Goal: Information Seeking & Learning: Learn about a topic

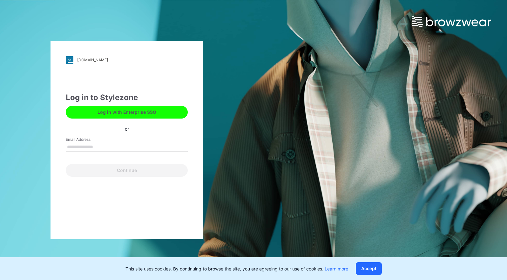
type input "**********"
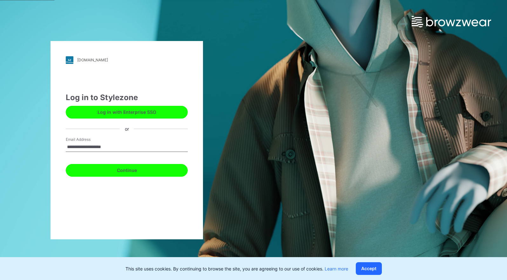
click at [158, 168] on button "Continue" at bounding box center [127, 170] width 122 height 13
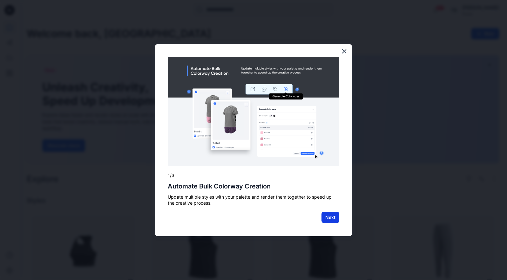
click at [329, 220] on button "Next" at bounding box center [331, 217] width 18 height 11
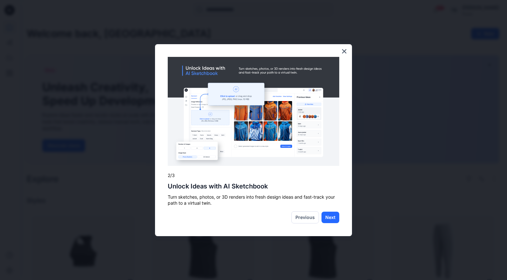
click at [333, 169] on div "× 2/3 Unlock Ideas with AI Sketchbook Turn sketches, photos, or 3D renders into…" at bounding box center [253, 140] width 197 height 192
click at [334, 213] on button "Next" at bounding box center [331, 217] width 18 height 11
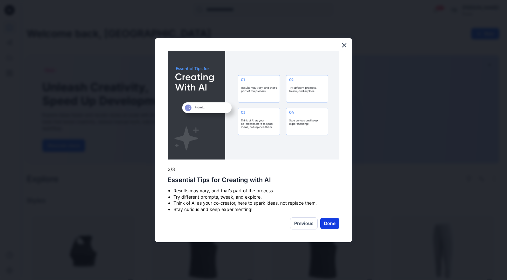
click at [329, 222] on button "Done" at bounding box center [329, 223] width 19 height 11
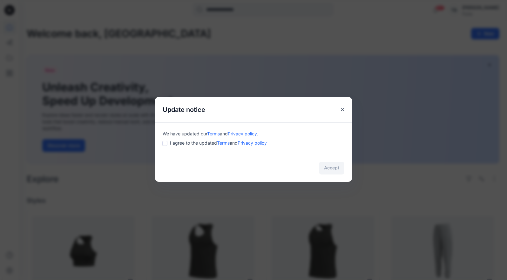
click at [335, 164] on div "Accept" at bounding box center [253, 168] width 197 height 28
click at [335, 171] on div "Accept" at bounding box center [253, 168] width 197 height 28
click at [342, 112] on button "Close" at bounding box center [342, 109] width 11 height 11
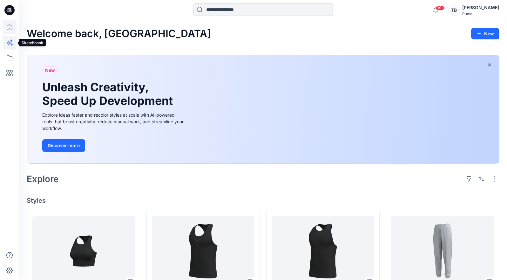
click at [11, 40] on icon at bounding box center [11, 40] width 3 height 3
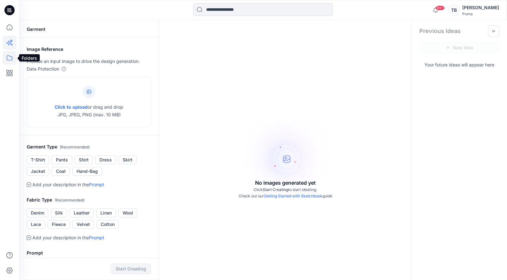
click at [10, 58] on icon at bounding box center [10, 58] width 14 height 14
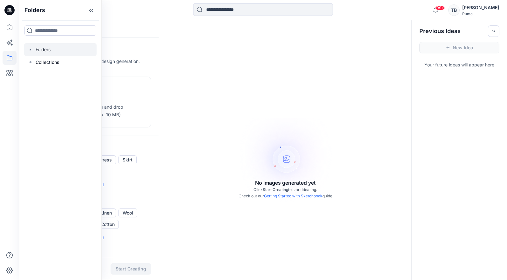
click at [35, 50] on div at bounding box center [60, 49] width 72 height 13
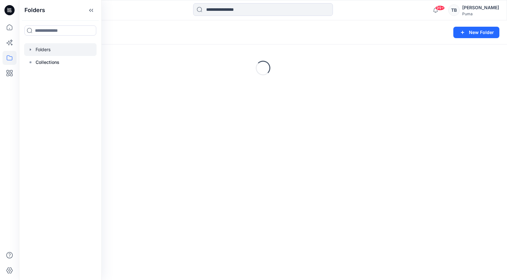
click at [32, 50] on icon "button" at bounding box center [30, 49] width 5 height 5
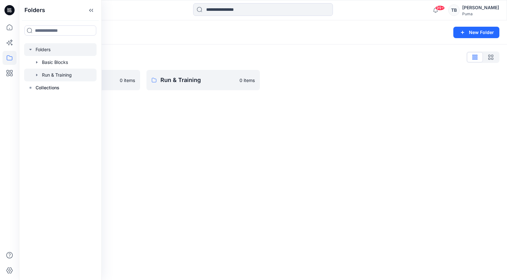
click at [36, 75] on icon "button" at bounding box center [36, 74] width 5 height 5
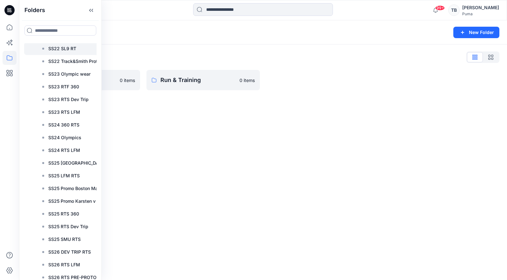
scroll to position [489, 0]
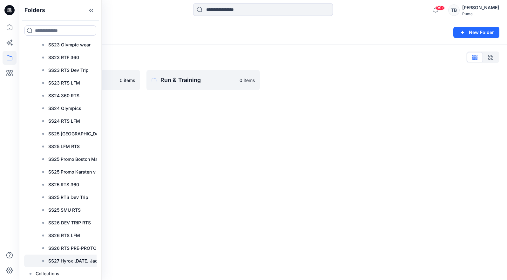
click at [75, 257] on p "SS27 Hyrox [DATE] Jacquard" at bounding box center [79, 261] width 62 height 8
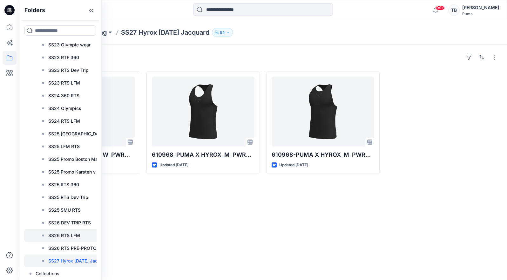
click at [69, 235] on p "SS26 RTS LFM" at bounding box center [64, 236] width 32 height 8
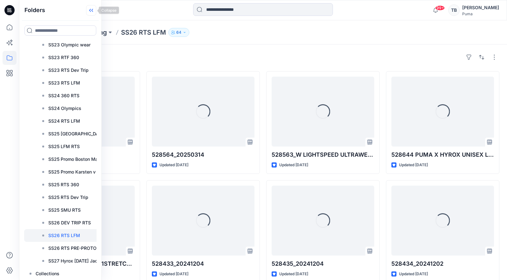
click at [93, 11] on icon at bounding box center [91, 10] width 10 height 10
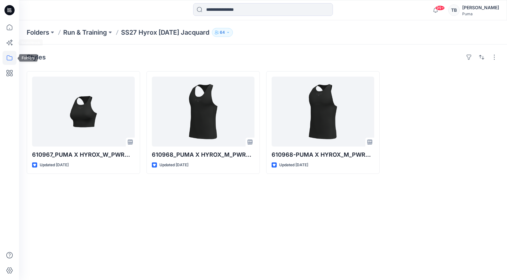
click at [10, 54] on icon at bounding box center [10, 58] width 14 height 14
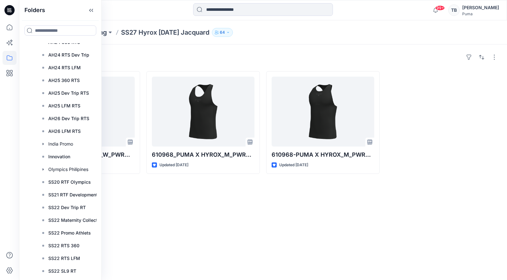
scroll to position [489, 0]
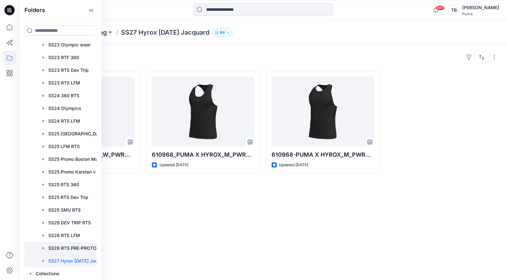
click at [86, 247] on p "SS26 RTS PRE-PROTO" at bounding box center [72, 248] width 48 height 8
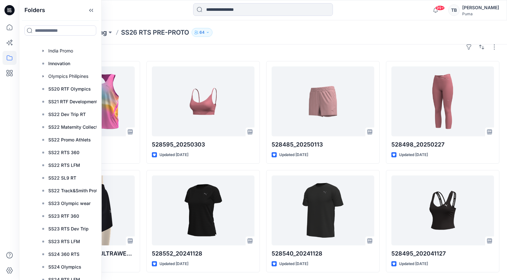
scroll to position [136, 0]
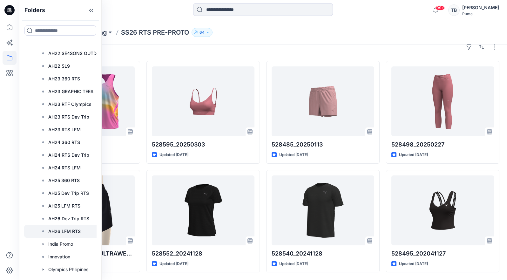
click at [77, 231] on p "AH26 LFM RTS" at bounding box center [64, 231] width 32 height 8
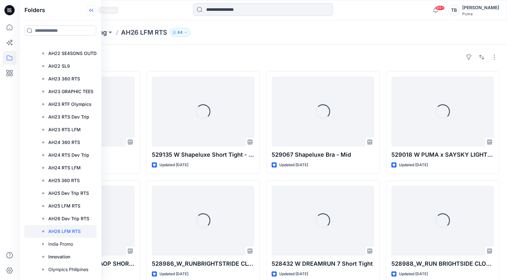
click at [90, 11] on icon at bounding box center [91, 10] width 10 height 10
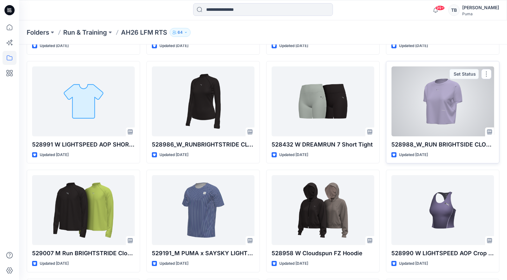
scroll to position [78, 0]
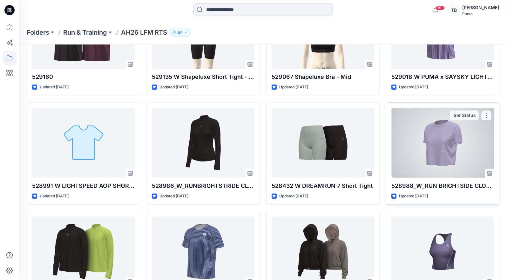
click at [485, 117] on button "button" at bounding box center [486, 115] width 10 height 10
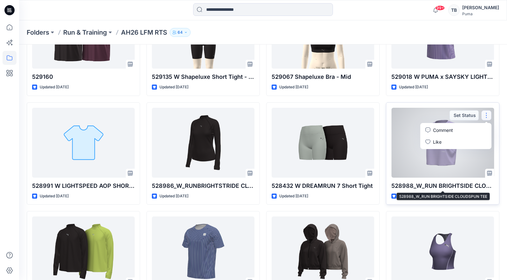
click at [458, 182] on p "528988_W_RUN BRIGHTSIDE CLOUDSPUN TEE" at bounding box center [442, 185] width 103 height 9
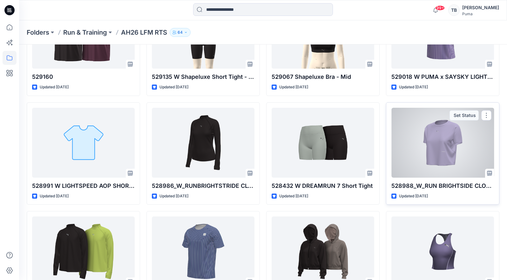
click at [441, 153] on div at bounding box center [442, 143] width 103 height 70
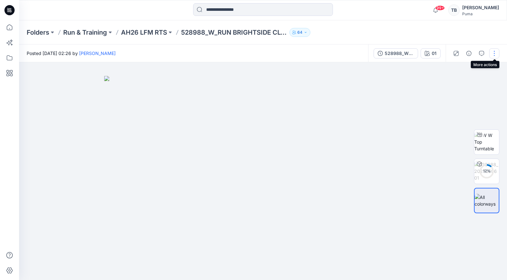
click at [492, 52] on button "button" at bounding box center [494, 53] width 10 height 10
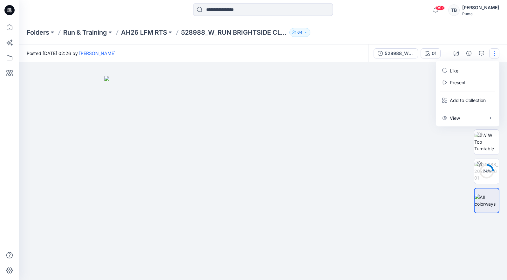
click at [376, 121] on img at bounding box center [263, 178] width 318 height 204
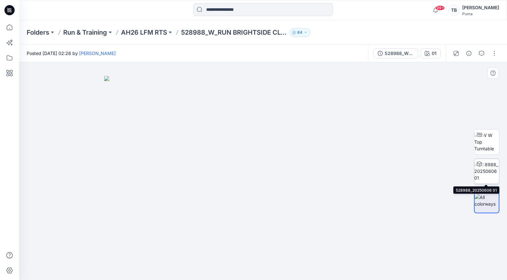
click at [490, 174] on img at bounding box center [486, 171] width 25 height 20
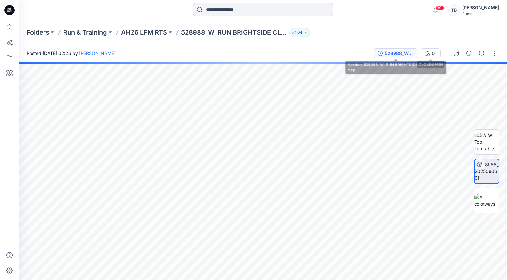
click at [410, 55] on div "528988_W_RUN BRIGHTSIDE CLOUDSPUN TEE" at bounding box center [399, 53] width 29 height 7
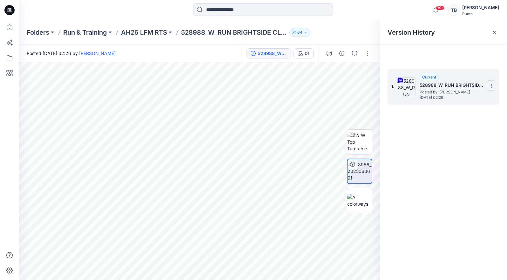
click at [490, 86] on icon at bounding box center [491, 85] width 5 height 5
click at [467, 97] on span "Download Source BW File" at bounding box center [459, 98] width 53 height 8
click at [296, 10] on input at bounding box center [263, 9] width 140 height 13
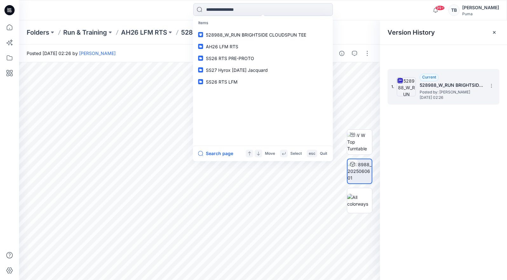
click at [163, 13] on div "Items 528988_W_RUN BRIGHTSIDE CLOUDSPUN TEE AH26 LFM RTS SS26 RTS PRE-PROTO SS2…" at bounding box center [263, 10] width 244 height 14
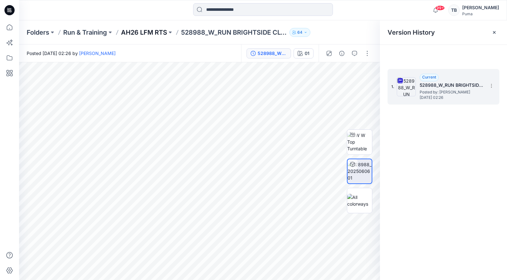
click at [159, 30] on p "AH26 LFM RTS" at bounding box center [144, 32] width 46 height 9
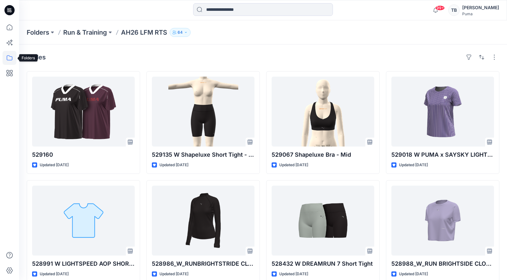
click at [10, 58] on icon at bounding box center [10, 58] width 14 height 14
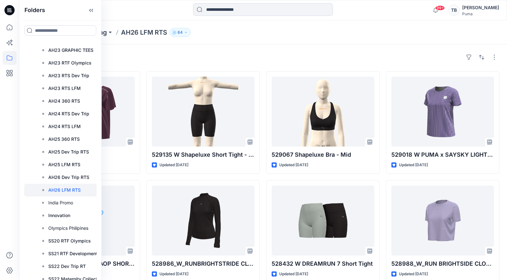
scroll to position [177, 0]
click at [76, 174] on p "AH26 Dev Trip RTS" at bounding box center [68, 178] width 41 height 8
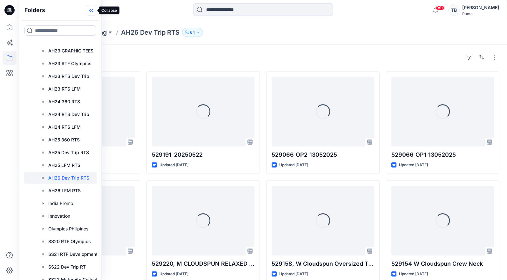
click at [90, 10] on icon at bounding box center [90, 10] width 2 height 3
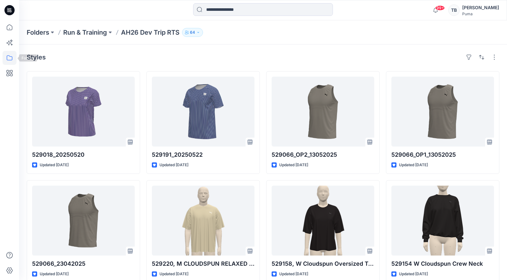
click at [10, 55] on icon at bounding box center [10, 58] width 14 height 14
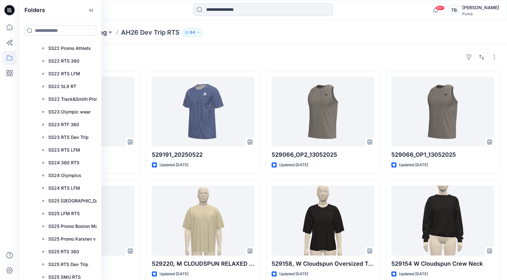
scroll to position [489, 0]
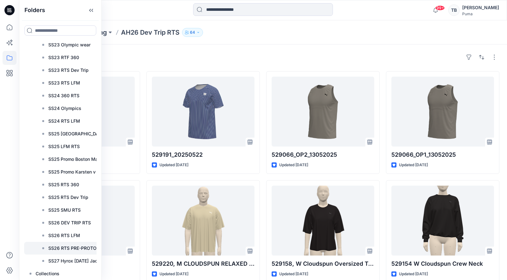
click at [78, 246] on p "SS26 RTS PRE-PROTO" at bounding box center [72, 248] width 48 height 8
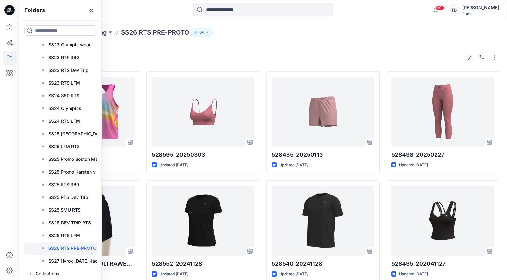
click at [410, 48] on div "Styles 528564_20250314 Updated [DATE] 528713_W LIGHTSPEED ULTRAWEAVE 3" SHORT U…" at bounding box center [263, 167] width 488 height 246
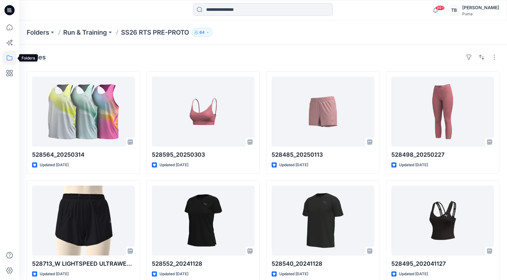
click at [10, 56] on icon at bounding box center [10, 58] width 14 height 14
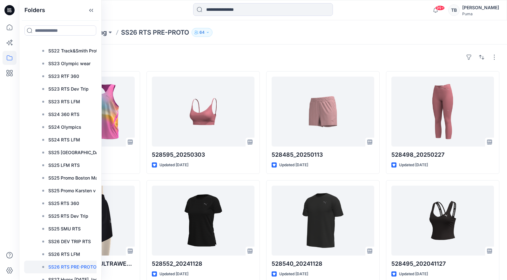
scroll to position [489, 0]
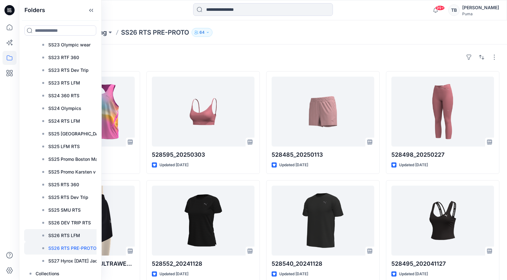
click at [69, 232] on p "SS26 RTS LFM" at bounding box center [64, 236] width 32 height 8
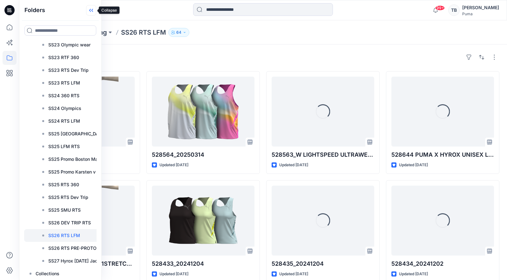
click at [91, 10] on icon at bounding box center [91, 10] width 10 height 10
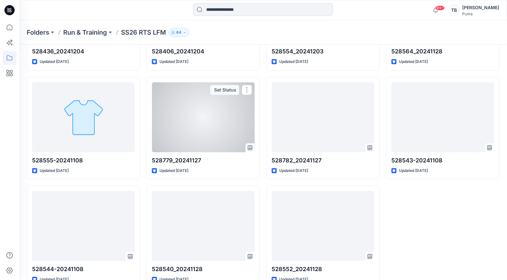
scroll to position [337, 0]
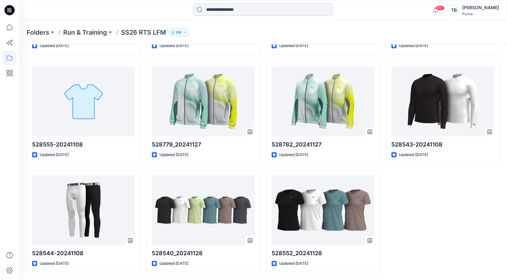
click at [246, 12] on input at bounding box center [263, 9] width 140 height 13
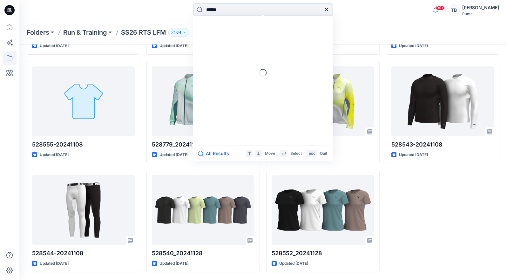
type input "*******"
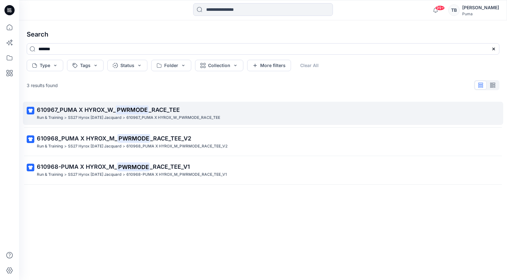
click at [166, 107] on span "_RACE_TEE" at bounding box center [164, 109] width 31 height 7
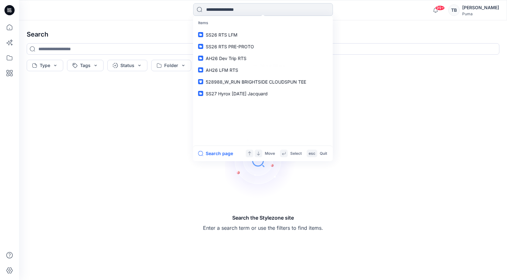
click at [212, 4] on input at bounding box center [263, 9] width 140 height 13
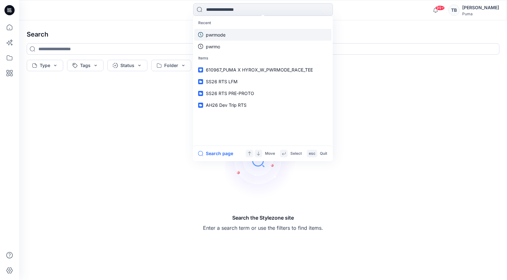
click at [217, 31] on link "pwrmode" at bounding box center [262, 35] width 137 height 12
type input "*******"
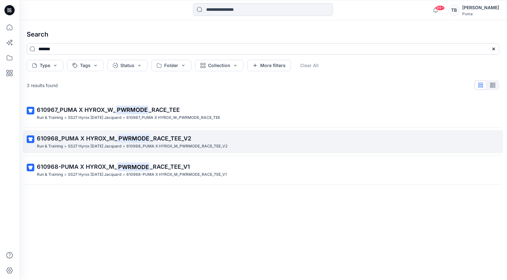
click at [158, 140] on span "_RACE_TEE_V2" at bounding box center [170, 138] width 41 height 7
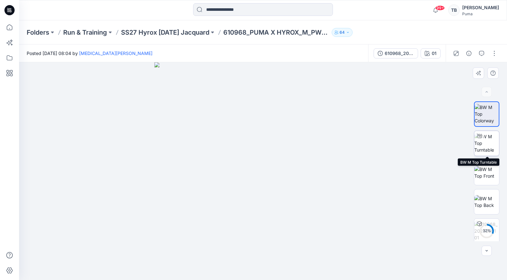
click at [478, 134] on icon at bounding box center [479, 135] width 5 height 5
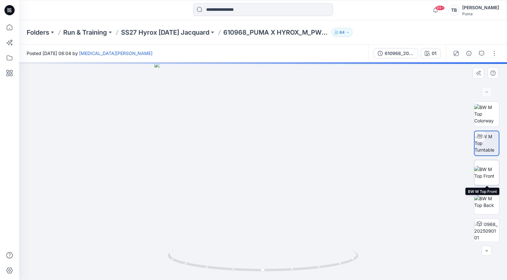
click at [491, 175] on img at bounding box center [486, 172] width 25 height 13
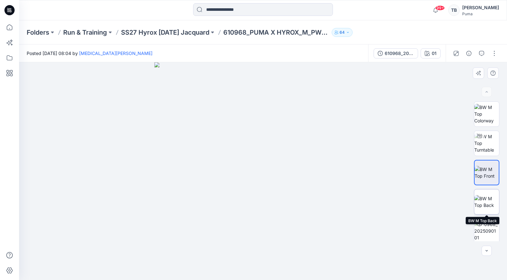
click at [490, 200] on img at bounding box center [486, 201] width 25 height 13
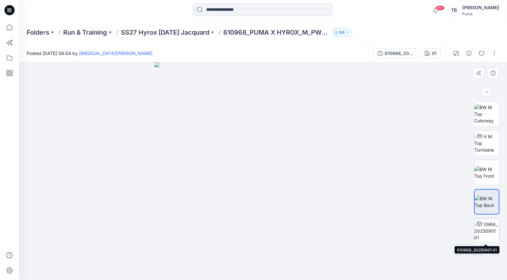
click at [492, 229] on img at bounding box center [486, 231] width 25 height 20
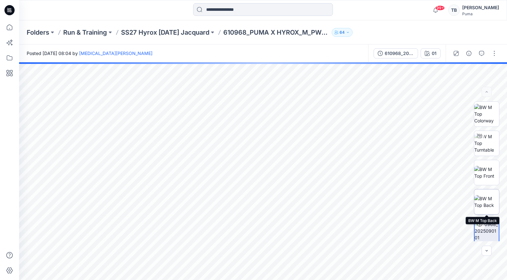
click at [491, 195] on img at bounding box center [486, 201] width 25 height 13
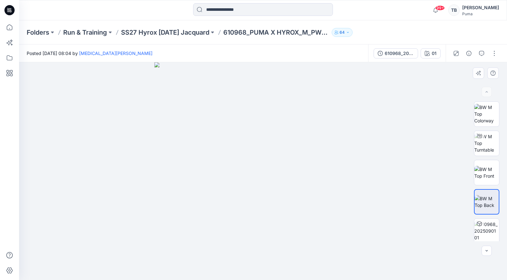
click at [363, 221] on img at bounding box center [263, 171] width 218 height 218
click at [11, 55] on icon at bounding box center [10, 58] width 14 height 14
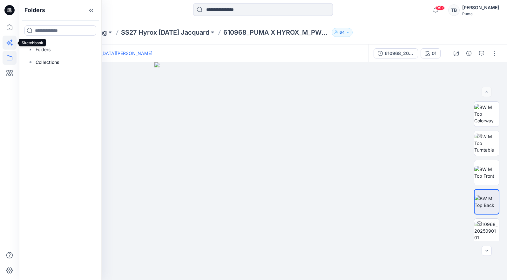
click at [8, 40] on icon at bounding box center [10, 43] width 14 height 14
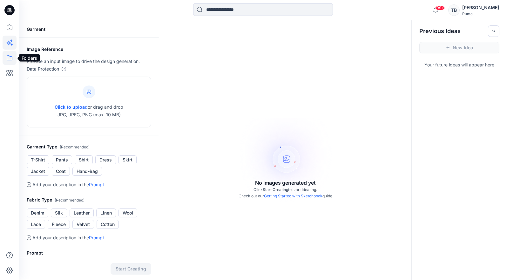
click at [12, 58] on icon at bounding box center [10, 58] width 14 height 14
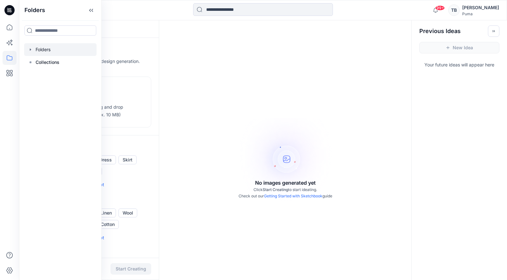
click at [37, 50] on div at bounding box center [60, 49] width 72 height 13
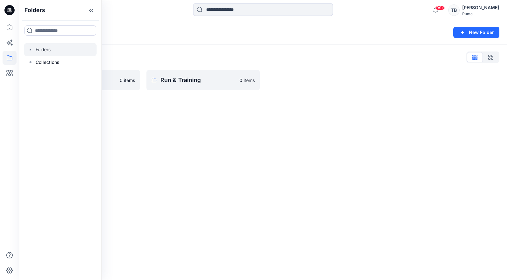
click at [30, 48] on icon "button" at bounding box center [30, 49] width 5 height 5
click at [37, 73] on icon "button" at bounding box center [36, 74] width 5 height 5
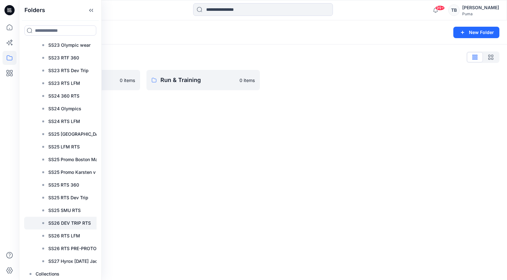
scroll to position [489, 0]
click at [59, 257] on p "SS27 Hyrox [DATE] Jacquard" at bounding box center [79, 261] width 62 height 8
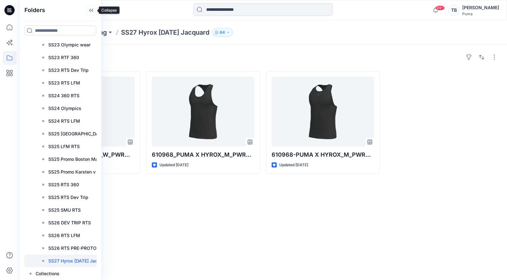
click at [91, 9] on icon at bounding box center [91, 10] width 10 height 10
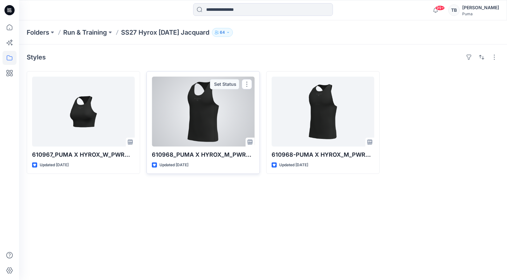
click at [226, 119] on div at bounding box center [203, 112] width 103 height 70
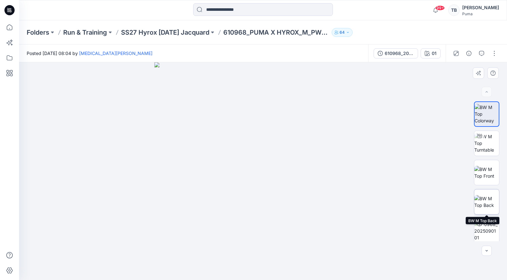
click at [481, 195] on img at bounding box center [486, 201] width 25 height 13
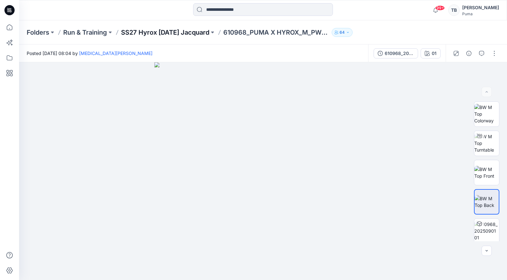
click at [172, 30] on p "SS27 Hyrox [DATE] Jacquard" at bounding box center [165, 32] width 88 height 9
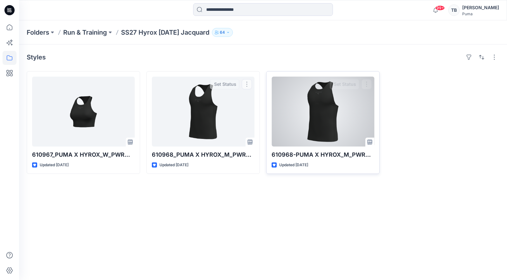
click at [323, 108] on div at bounding box center [323, 112] width 103 height 70
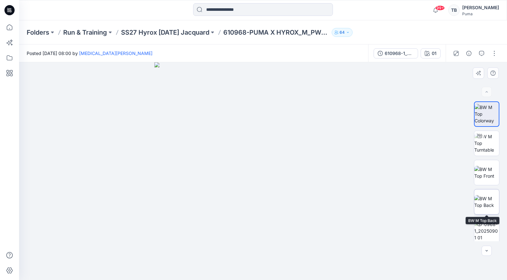
click at [491, 206] on img at bounding box center [486, 201] width 25 height 13
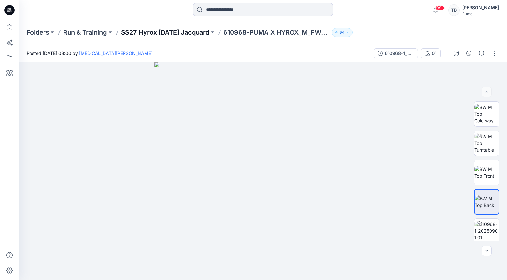
click at [157, 32] on p "SS27 Hyrox [DATE] Jacquard" at bounding box center [165, 32] width 88 height 9
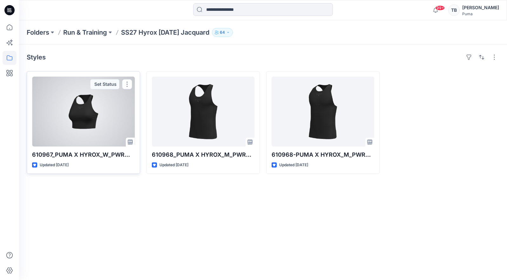
click at [91, 110] on div at bounding box center [83, 112] width 103 height 70
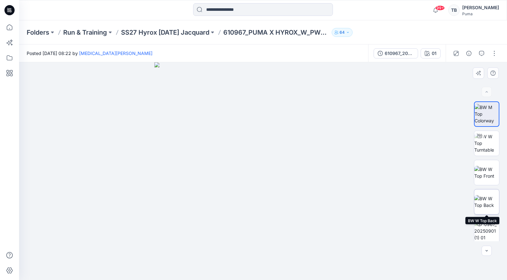
click at [485, 203] on img at bounding box center [486, 201] width 25 height 13
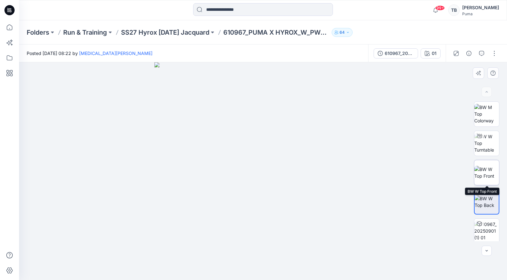
click at [488, 179] on img at bounding box center [486, 172] width 25 height 13
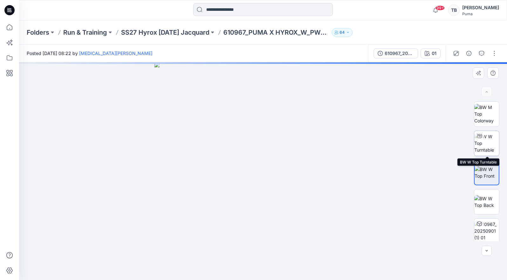
click at [488, 141] on img at bounding box center [486, 143] width 25 height 20
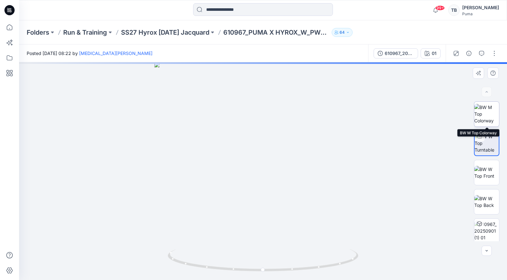
click at [488, 113] on img at bounding box center [486, 114] width 25 height 20
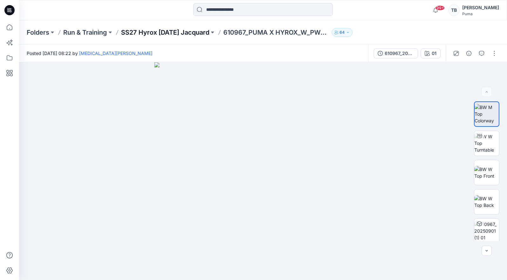
click at [164, 36] on p "SS27 Hyrox [DATE] Jacquard" at bounding box center [165, 32] width 88 height 9
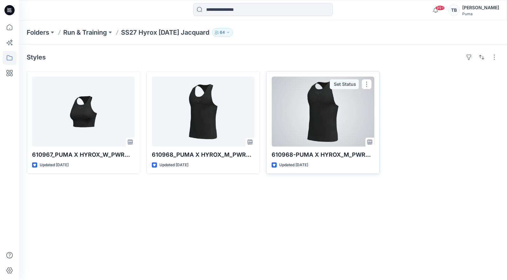
click at [307, 121] on div at bounding box center [323, 112] width 103 height 70
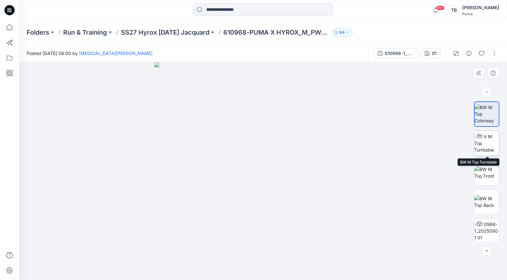
click at [490, 148] on img at bounding box center [486, 143] width 25 height 20
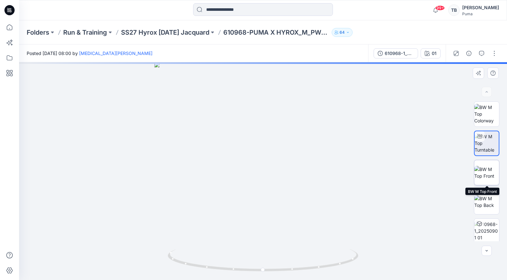
click at [487, 176] on img at bounding box center [486, 172] width 25 height 13
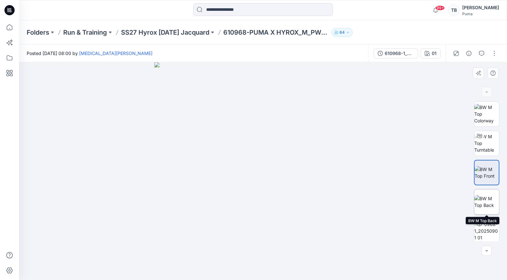
click at [490, 198] on img at bounding box center [486, 201] width 25 height 13
